Goal: Task Accomplishment & Management: Manage account settings

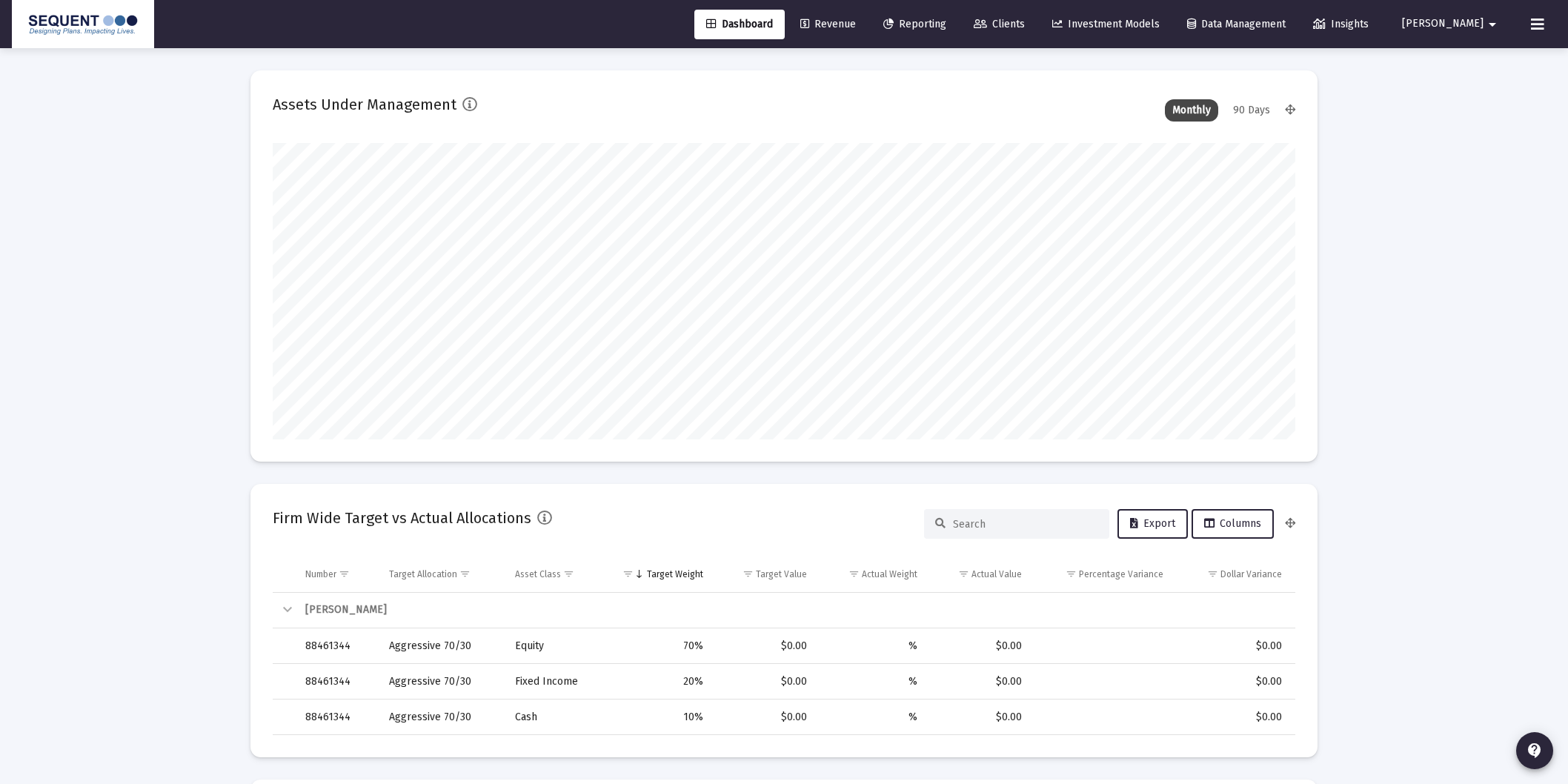
click at [1025, 20] on span "Clients" at bounding box center [999, 24] width 51 height 12
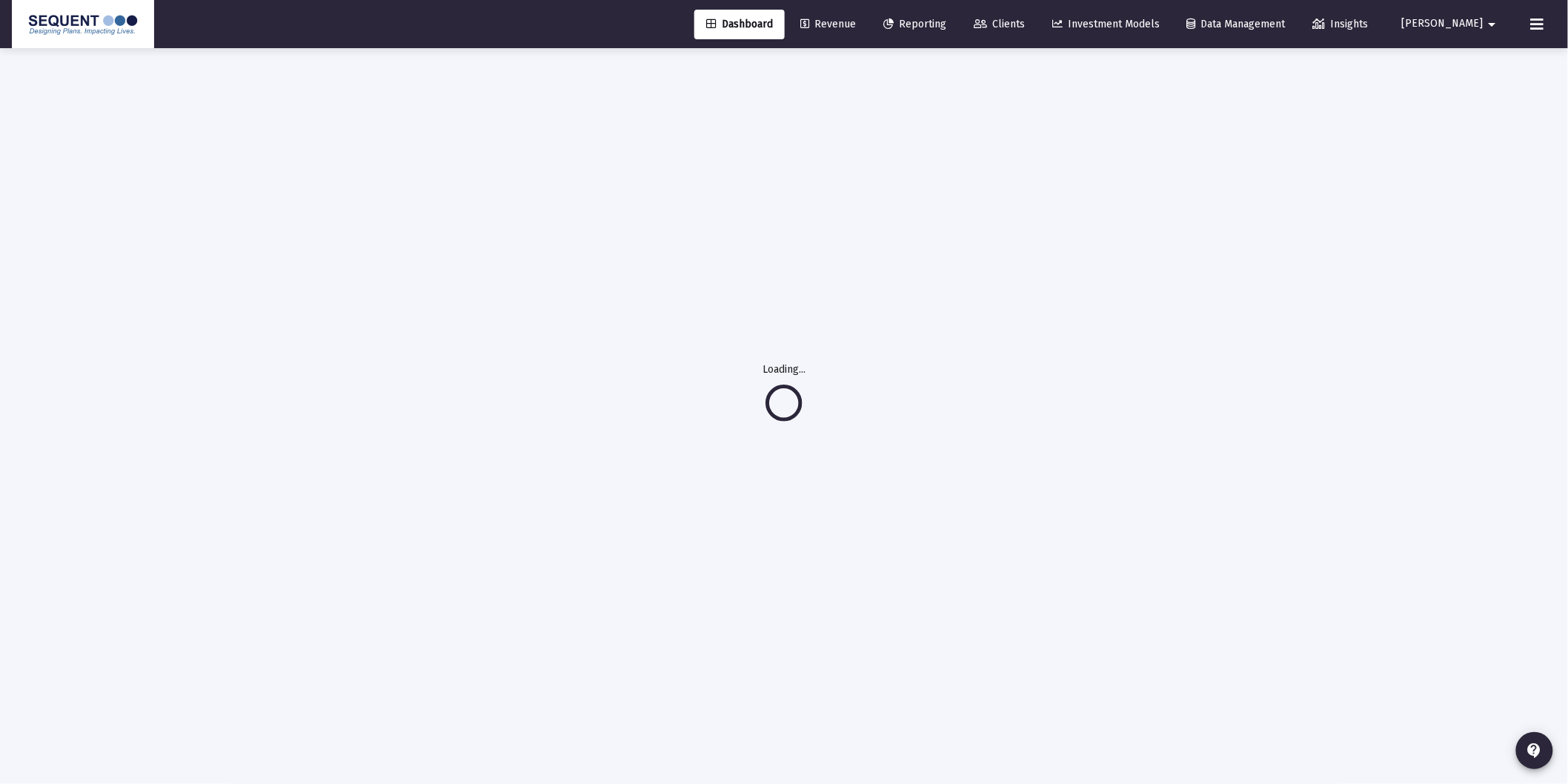
scroll to position [48, 0]
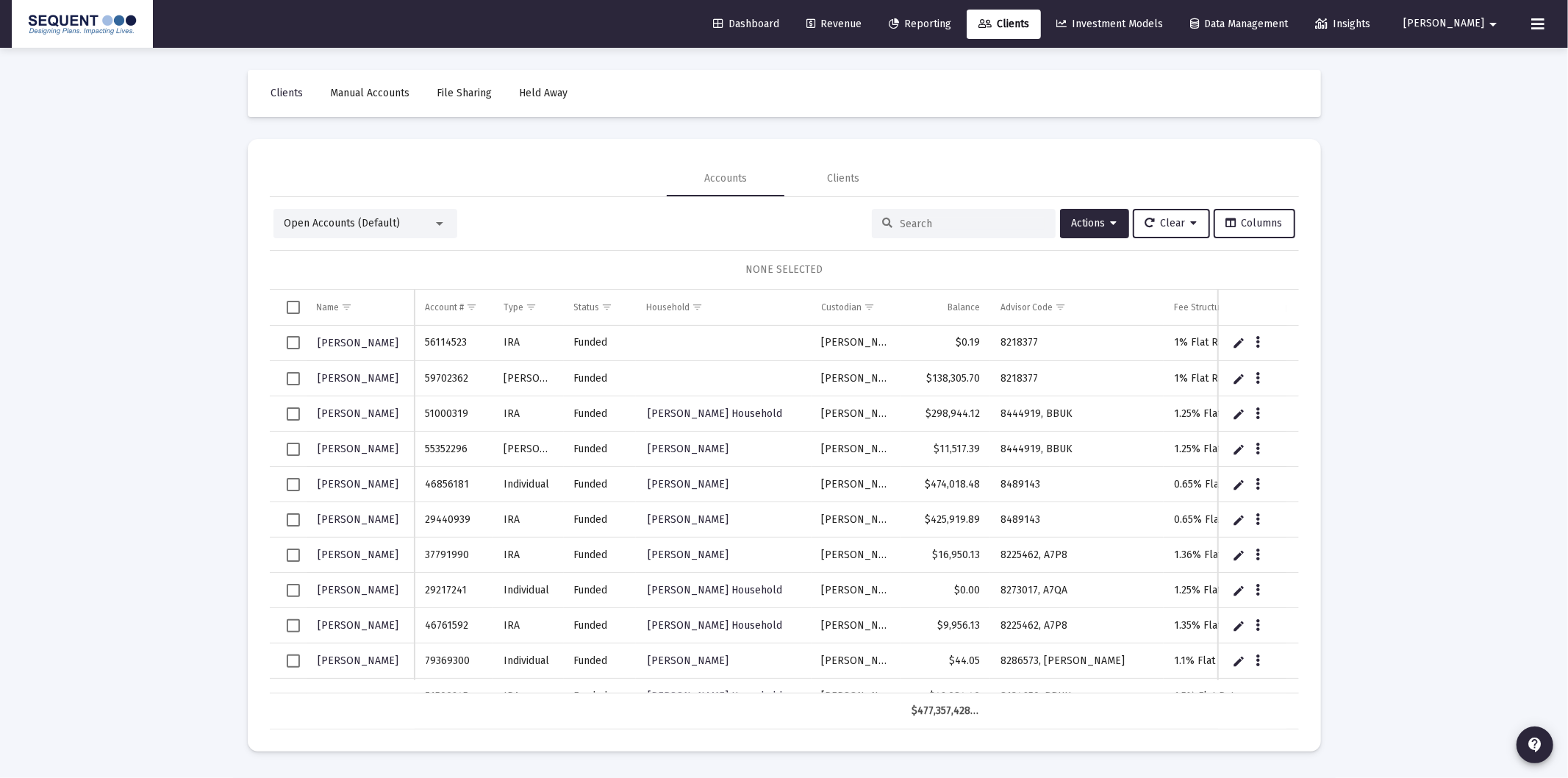
click at [966, 225] on input at bounding box center [972, 224] width 144 height 12
paste input "30792965"
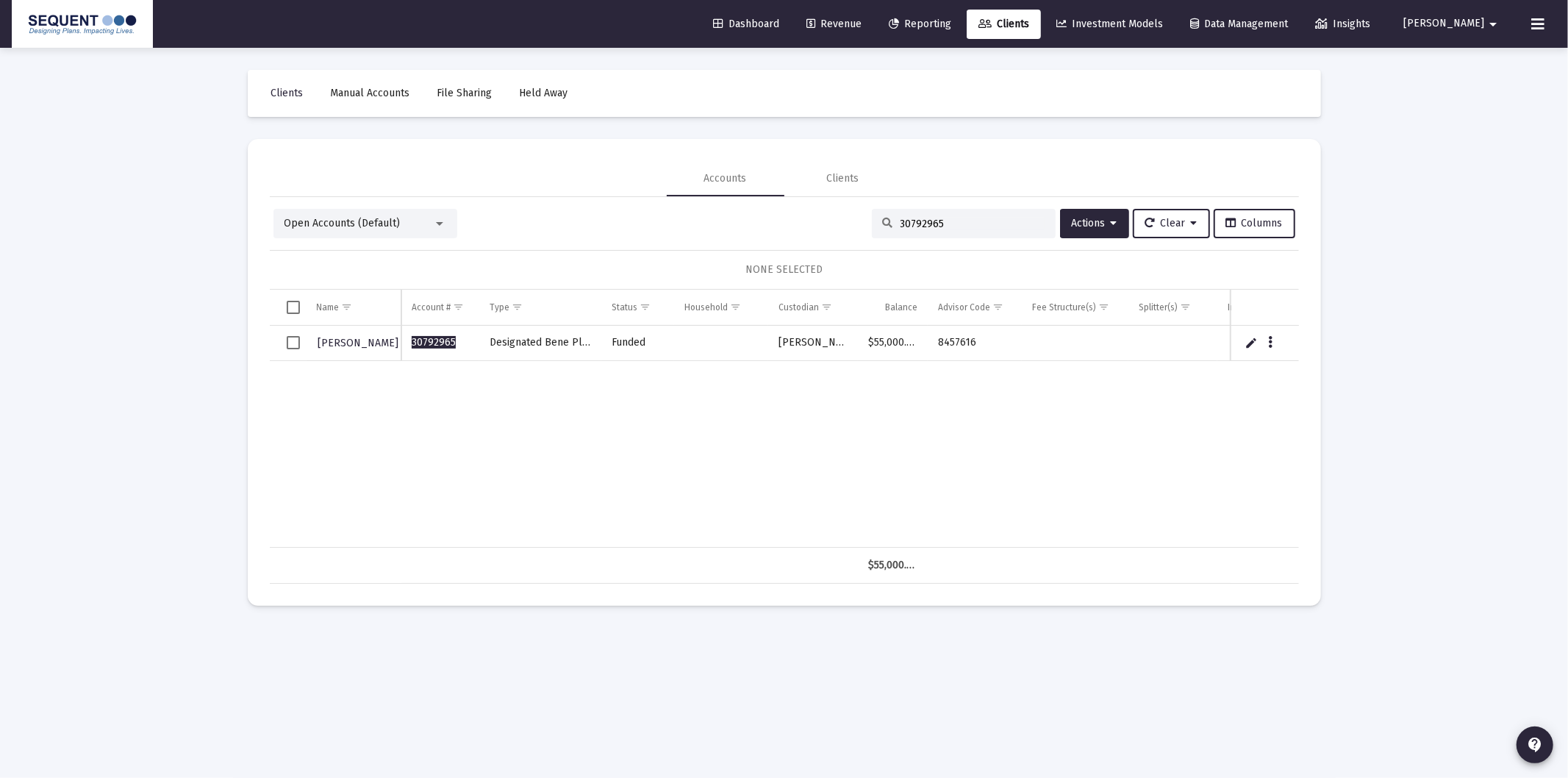
type input "30792965"
click at [295, 343] on span "Select row" at bounding box center [293, 342] width 13 height 13
click at [1106, 221] on span "Actions" at bounding box center [1095, 223] width 46 height 12
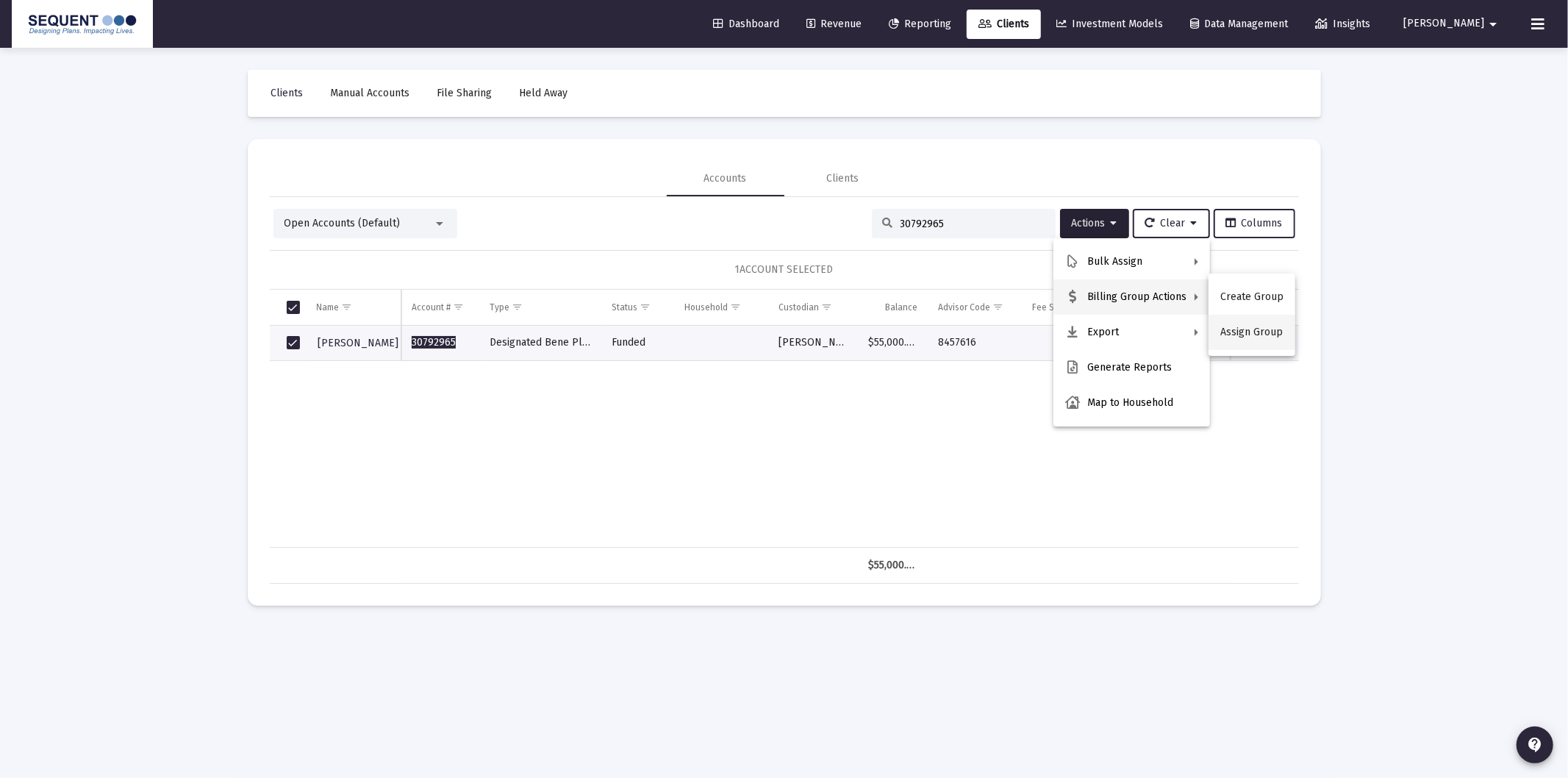
click at [1259, 327] on button "Assign Group" at bounding box center [1252, 332] width 87 height 35
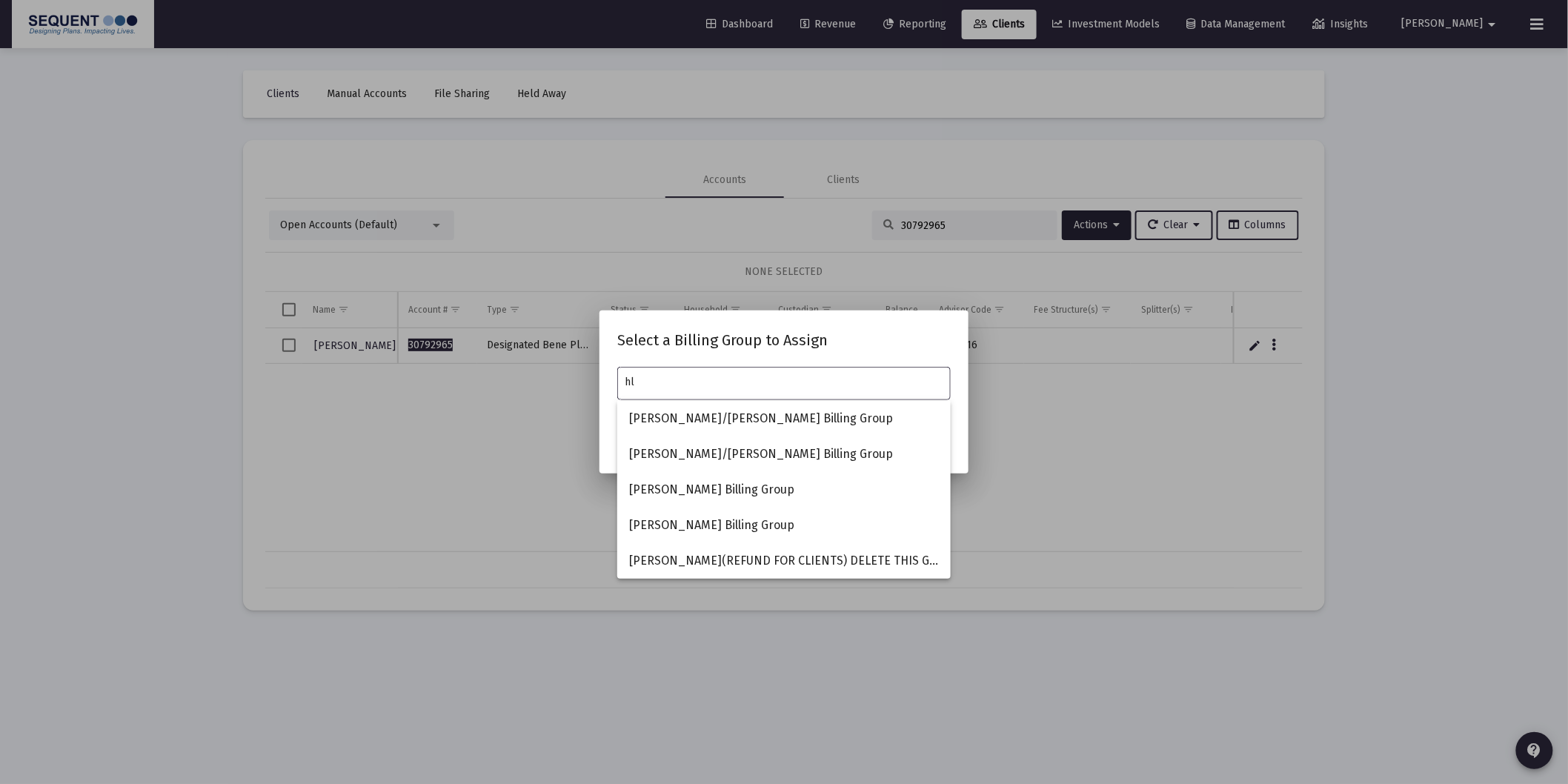
type input "h"
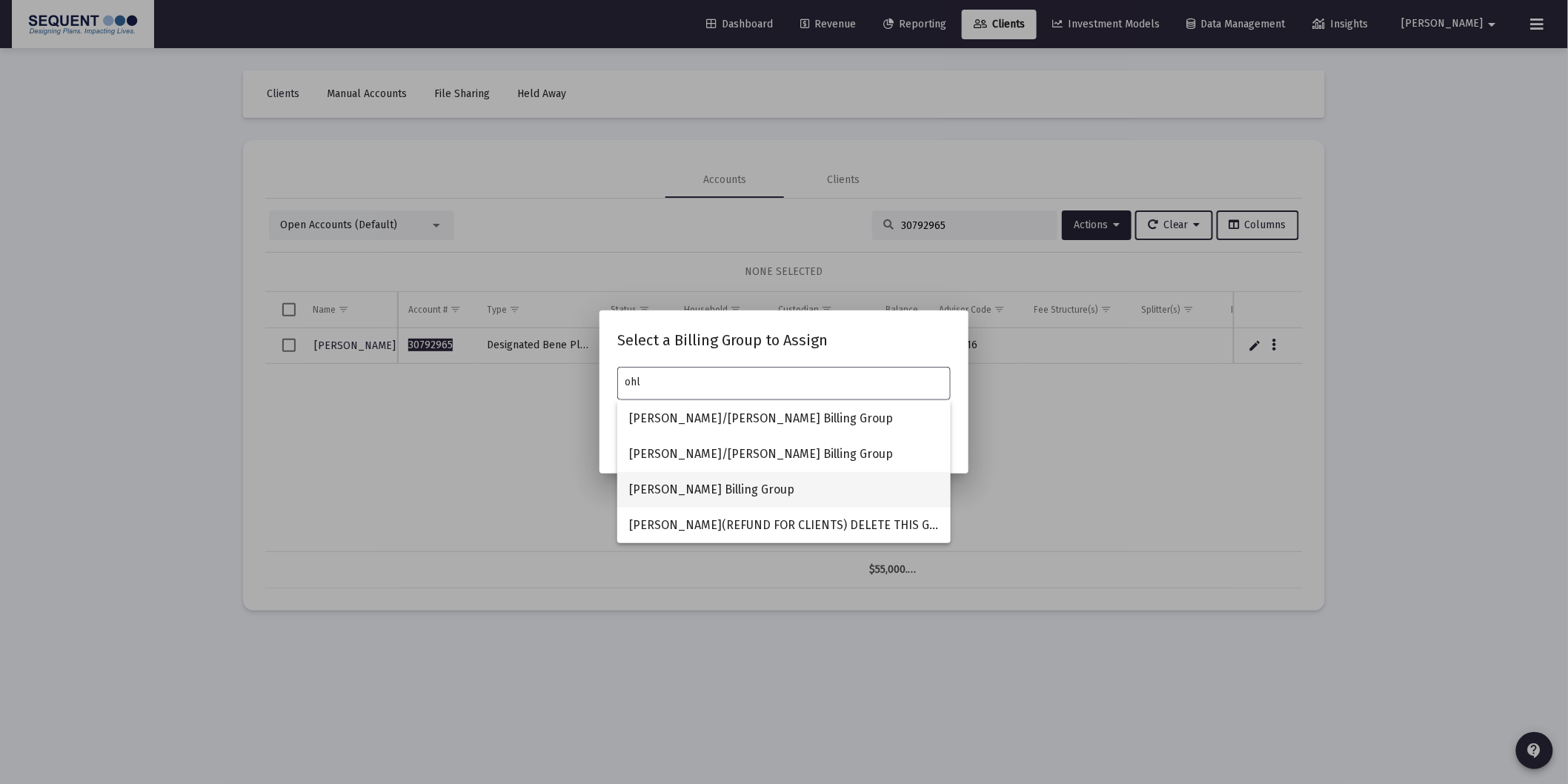
click at [700, 498] on span "[PERSON_NAME] Billing Group" at bounding box center [783, 490] width 309 height 35
type input "[PERSON_NAME] Billing Group"
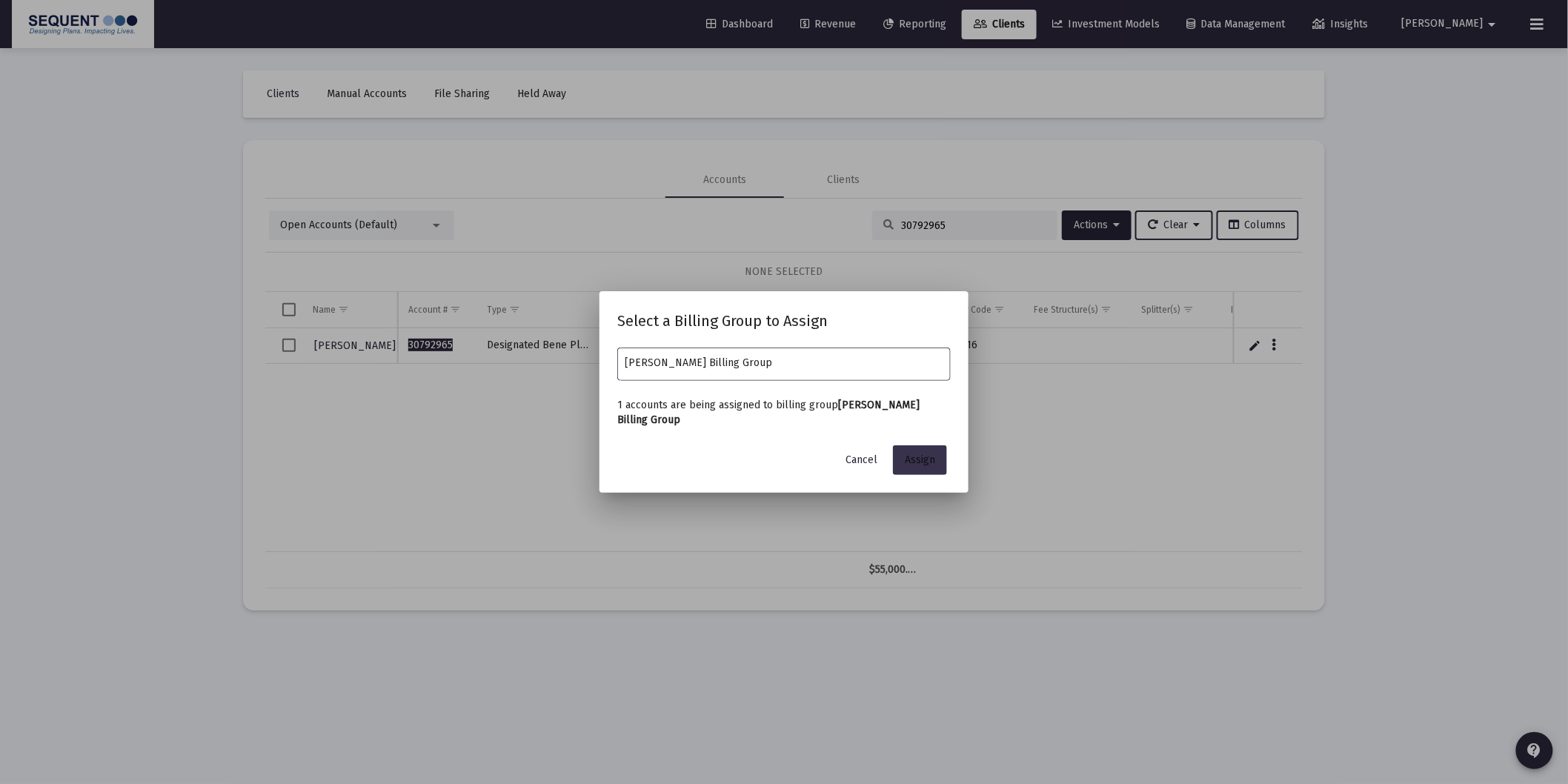
click at [910, 455] on span "Assign" at bounding box center [920, 460] width 31 height 12
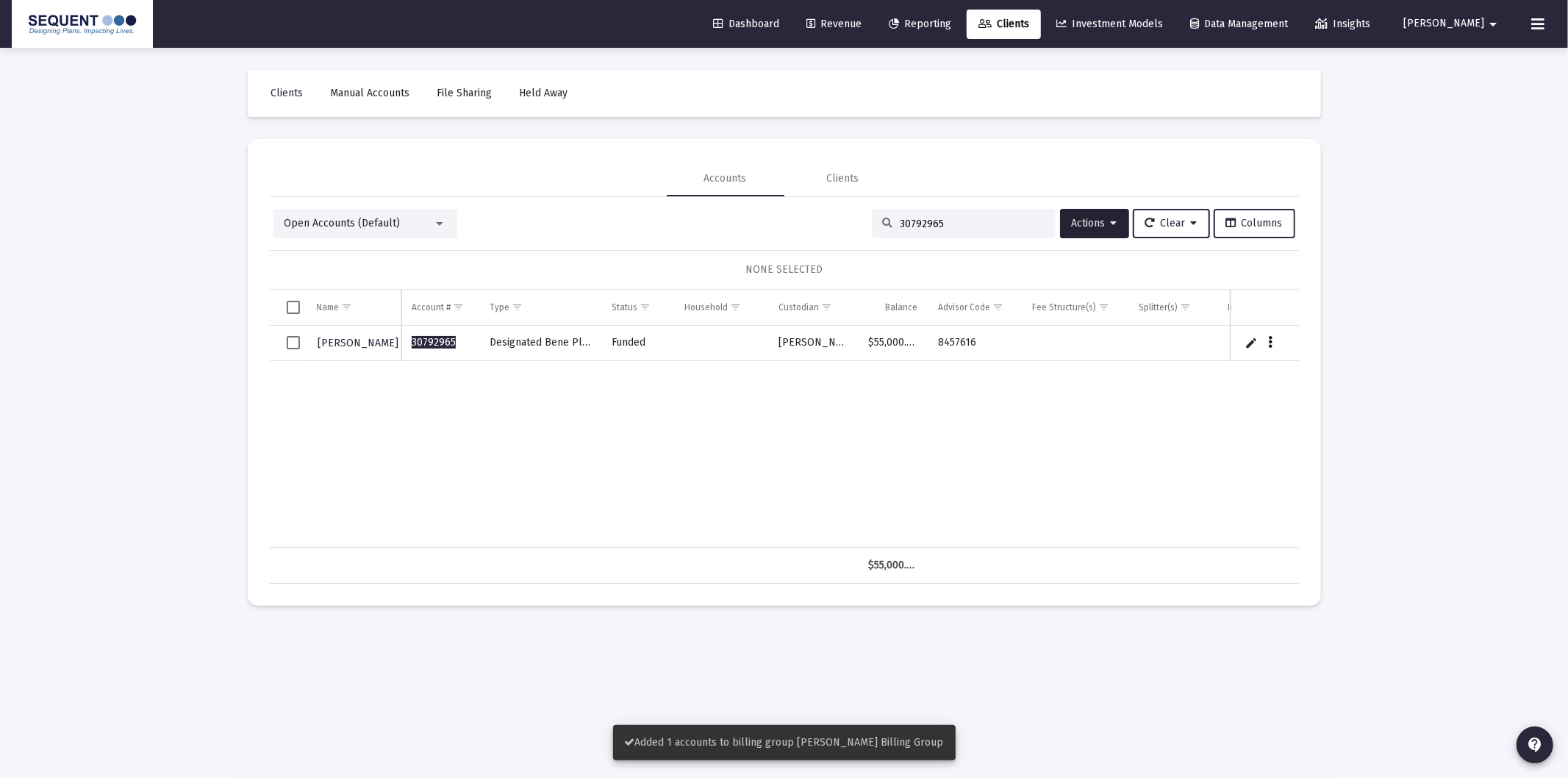
click at [1271, 338] on icon "Data grid" at bounding box center [1271, 342] width 5 height 18
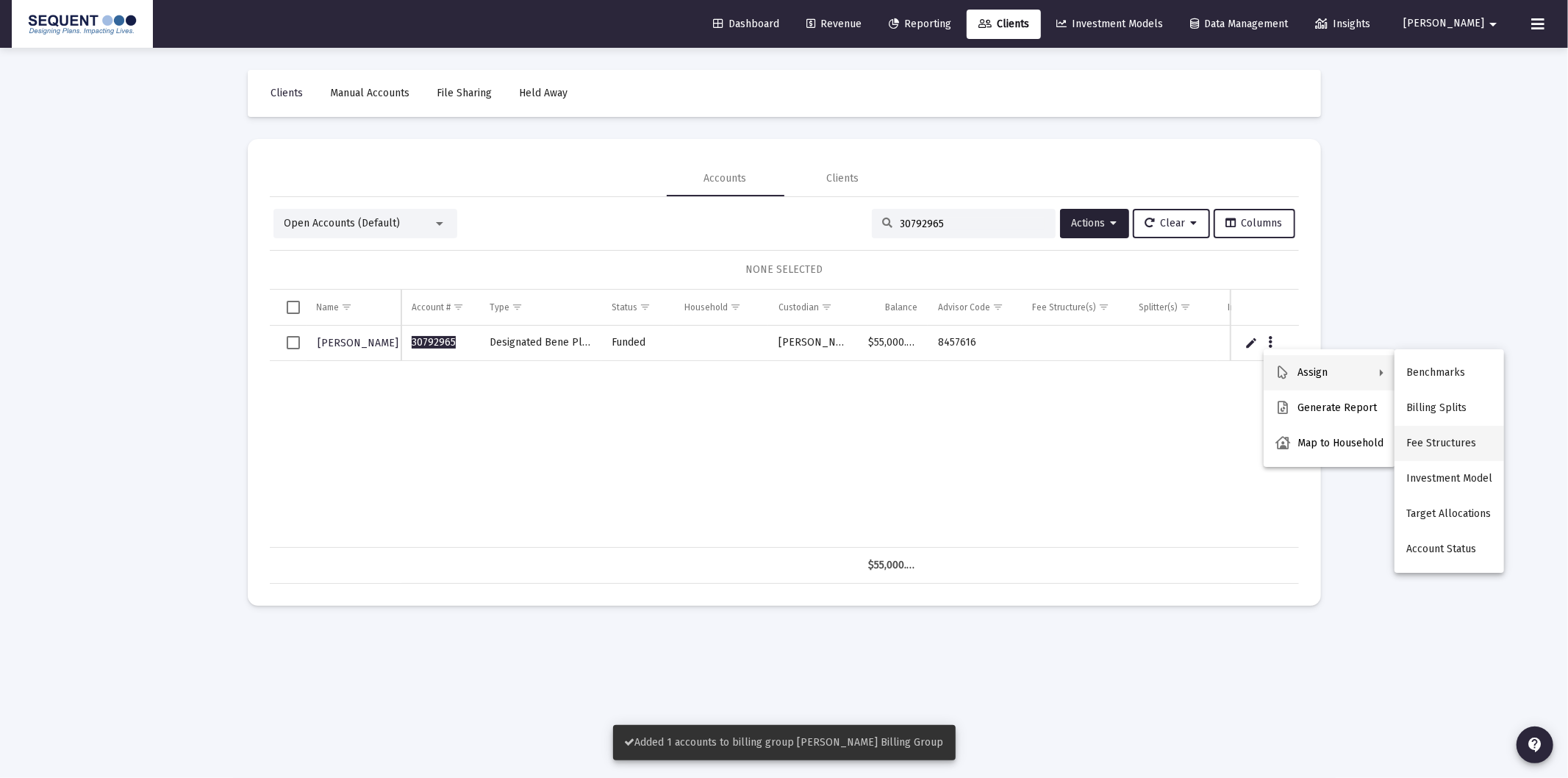
click at [1468, 438] on button "Fee Structures" at bounding box center [1450, 443] width 110 height 35
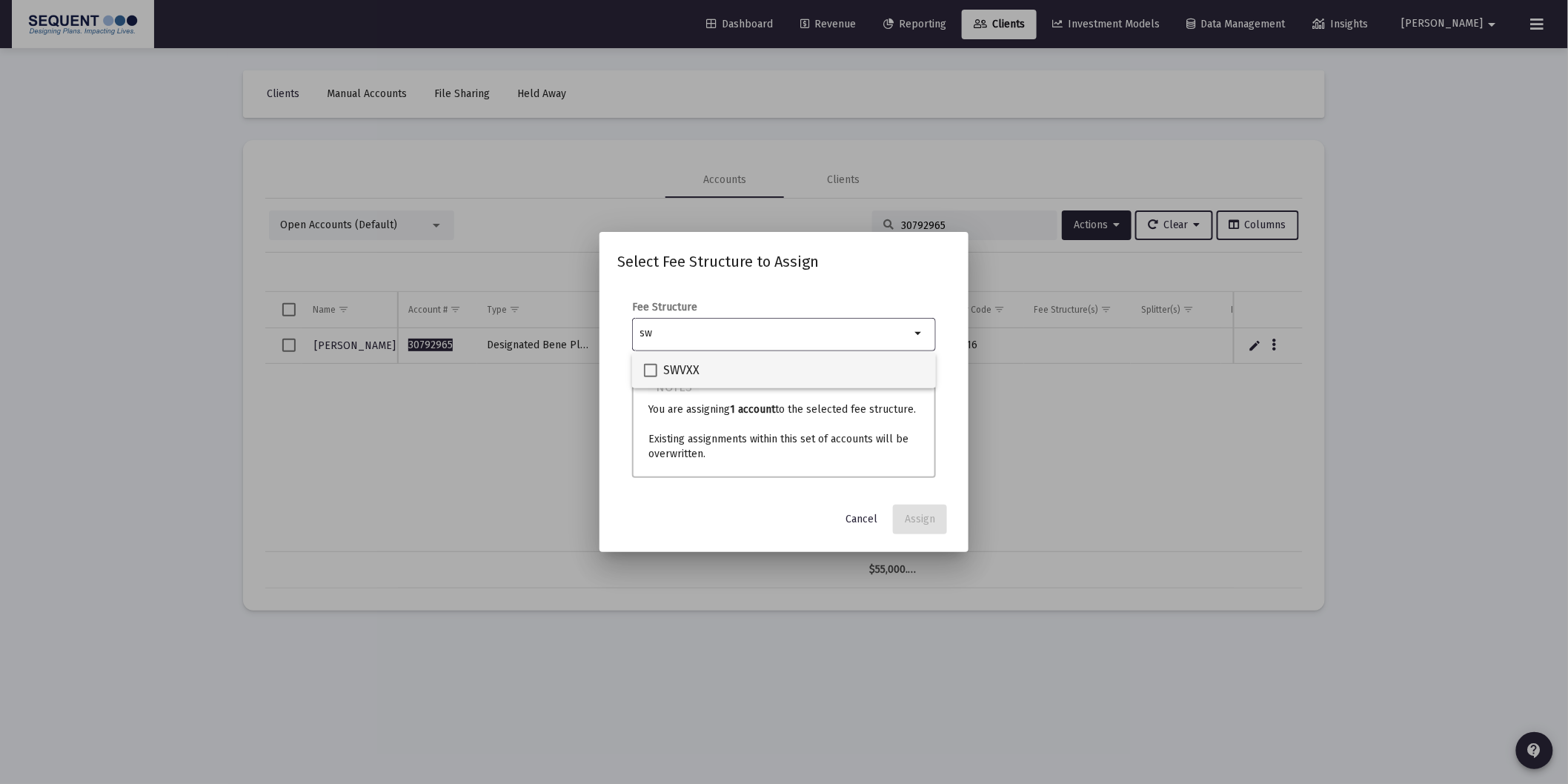
type input "sw"
click at [725, 383] on div "SWVXX" at bounding box center [784, 370] width 280 height 35
checkbox input "true"
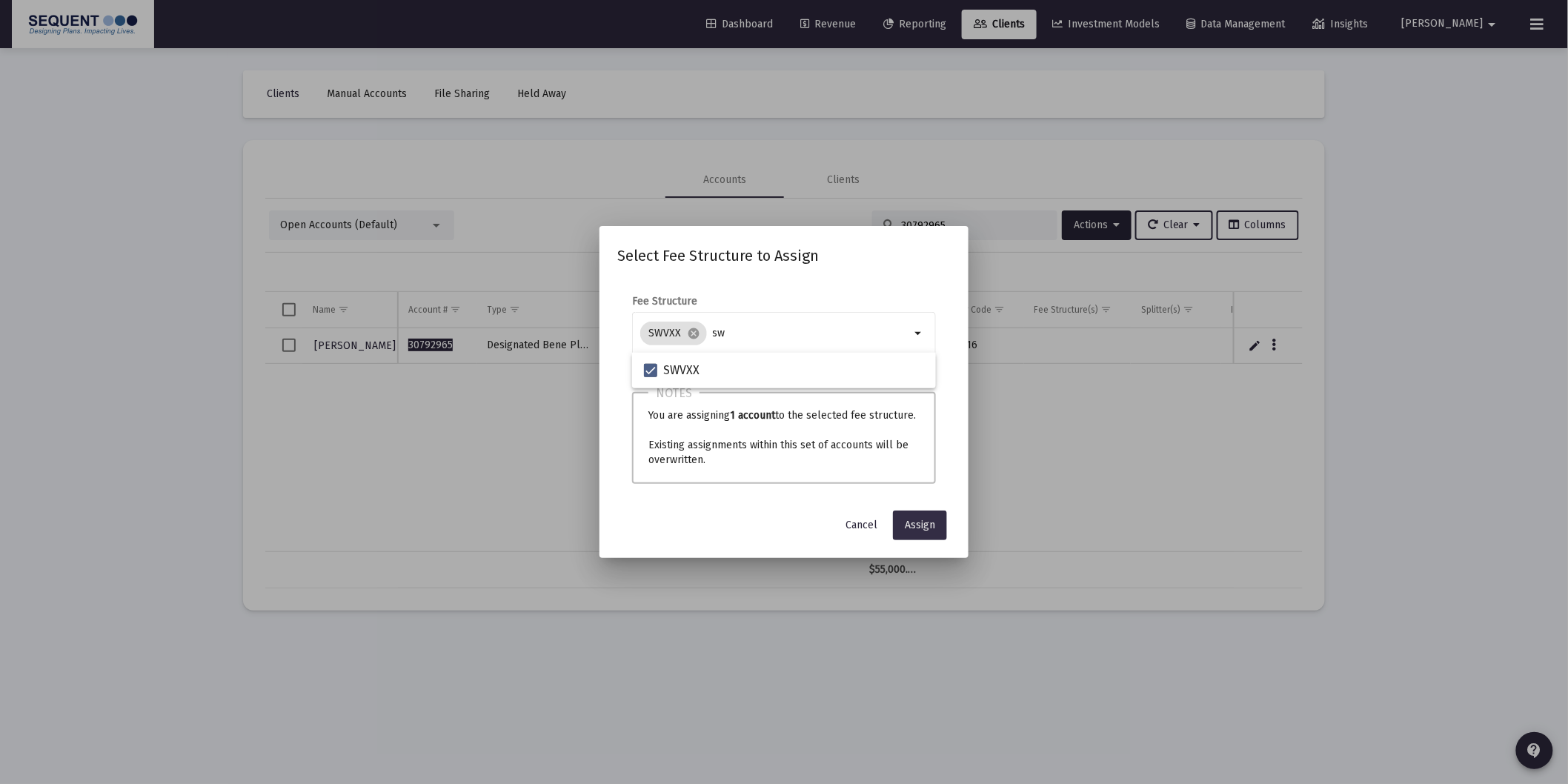
click at [928, 517] on button "Assign" at bounding box center [920, 525] width 54 height 30
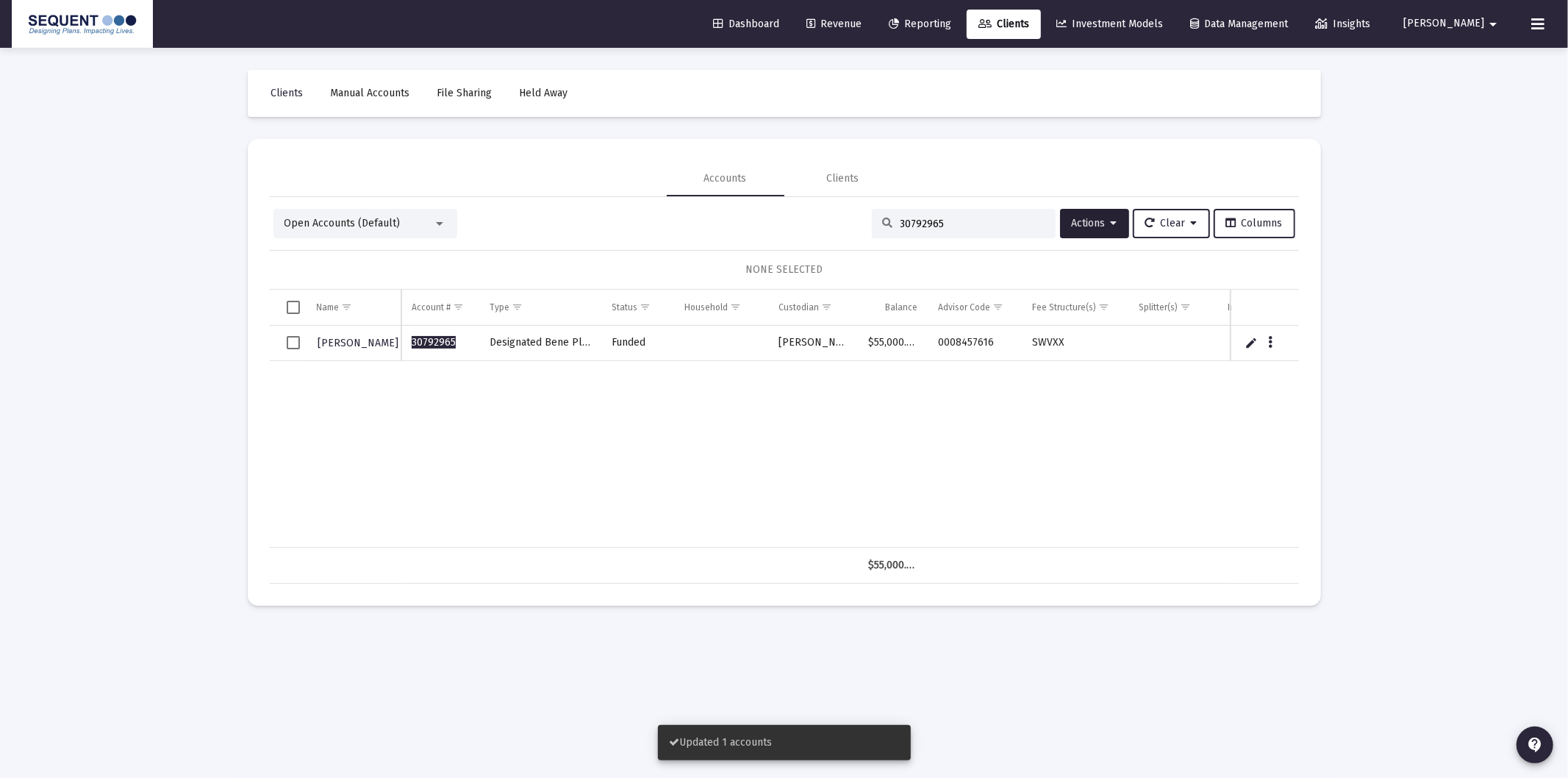
click at [1057, 488] on div "[PERSON_NAME] 30792965 Designated Bene Plan Funded [PERSON_NAME] $55,000.00 000…" at bounding box center [837, 437] width 1134 height 222
